Goal: Use online tool/utility: Utilize a website feature to perform a specific function

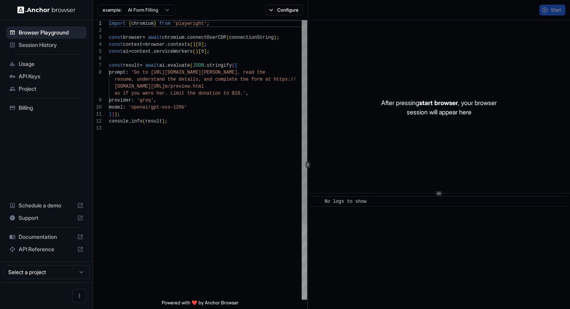
scroll to position [49, 0]
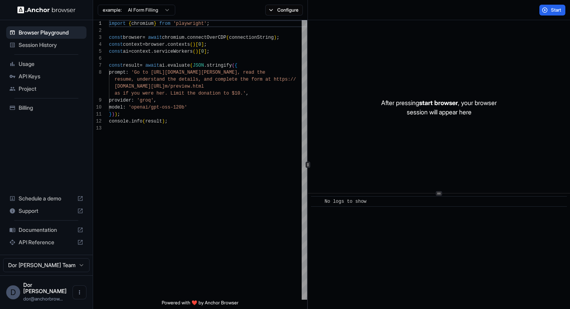
click at [141, 13] on html "Browser Playground Session History Usage API Keys Project Billing Schedule a de…" at bounding box center [285, 154] width 570 height 309
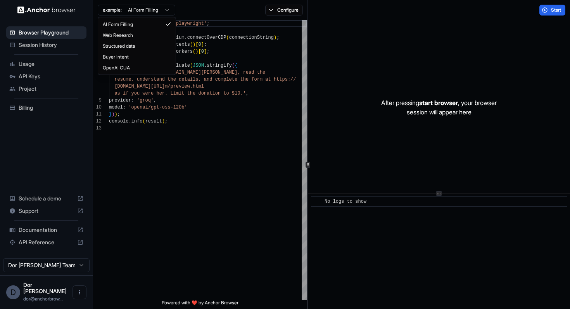
scroll to position [70, 0]
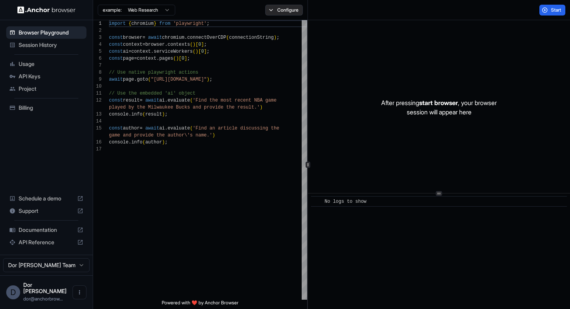
click at [287, 10] on button "Configure" at bounding box center [284, 10] width 38 height 11
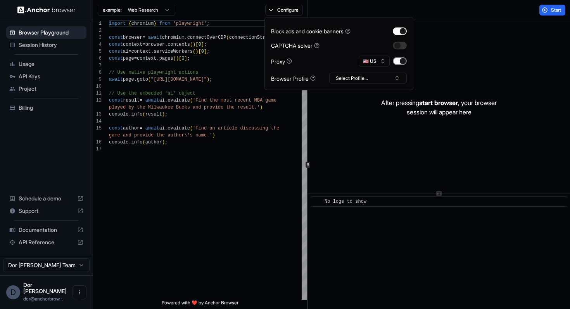
click at [399, 61] on button "button" at bounding box center [400, 61] width 14 height 8
click at [434, 12] on div "Start" at bounding box center [439, 10] width 262 height 20
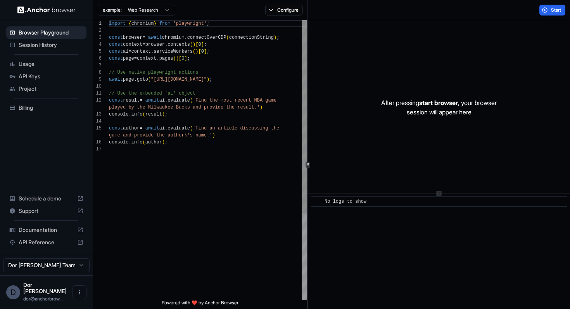
scroll to position [56, 0]
drag, startPoint x: 179, startPoint y: 79, endPoint x: 238, endPoint y: 78, distance: 58.9
click at [238, 78] on div "import { chromium } from 'playwright' ; const browser = await chromium . connec…" at bounding box center [208, 222] width 198 height 405
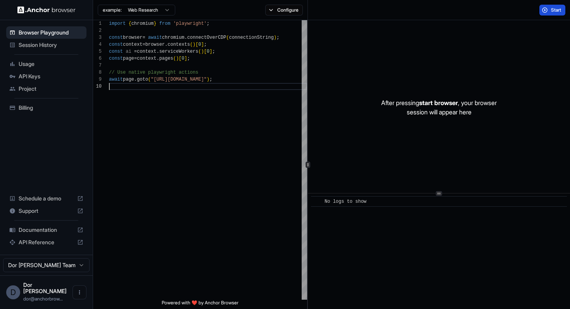
type textarea "**********"
click at [551, 14] on button "Start" at bounding box center [552, 10] width 26 height 11
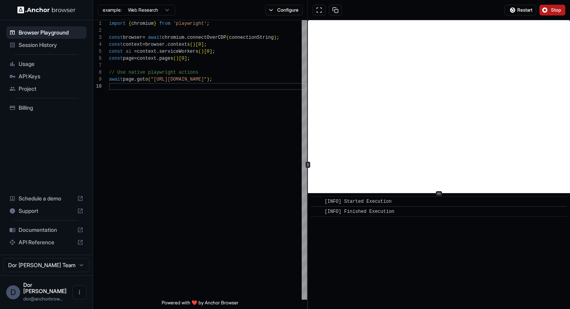
click at [552, 14] on button "Stop" at bounding box center [552, 10] width 26 height 11
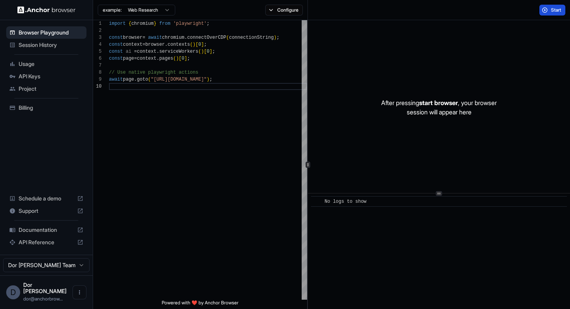
click at [552, 14] on button "Start" at bounding box center [552, 10] width 26 height 11
click at [222, 78] on div "import { chromium } from 'playwright' ; const browser = await chromium . connec…" at bounding box center [208, 191] width 198 height 342
drag, startPoint x: 179, startPoint y: 87, endPoint x: 218, endPoint y: 87, distance: 39.1
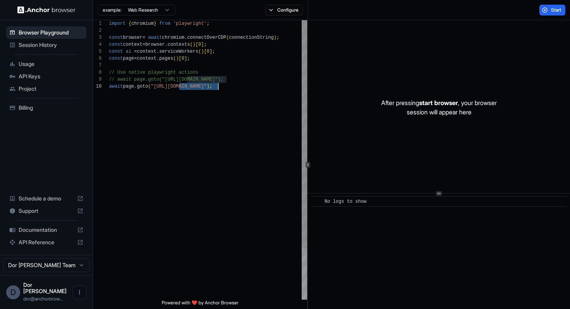
click at [218, 87] on div "import { chromium } from 'playwright' ; const browser = await chromium . connec…" at bounding box center [208, 191] width 198 height 342
type textarea "**********"
click at [555, 12] on span "Start" at bounding box center [556, 10] width 11 height 6
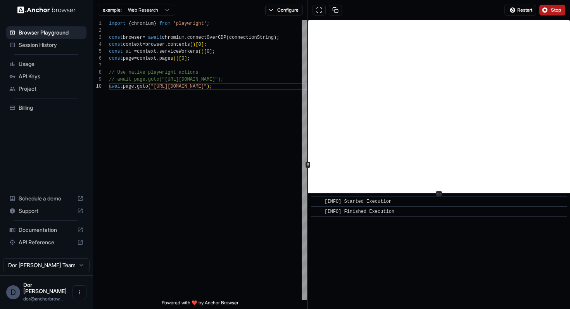
click at [409, 252] on div "​ [INFO] Started Execution ​ [INFO] Finished Execution" at bounding box center [439, 251] width 262 height 116
